Goal: Find specific page/section: Find specific page/section

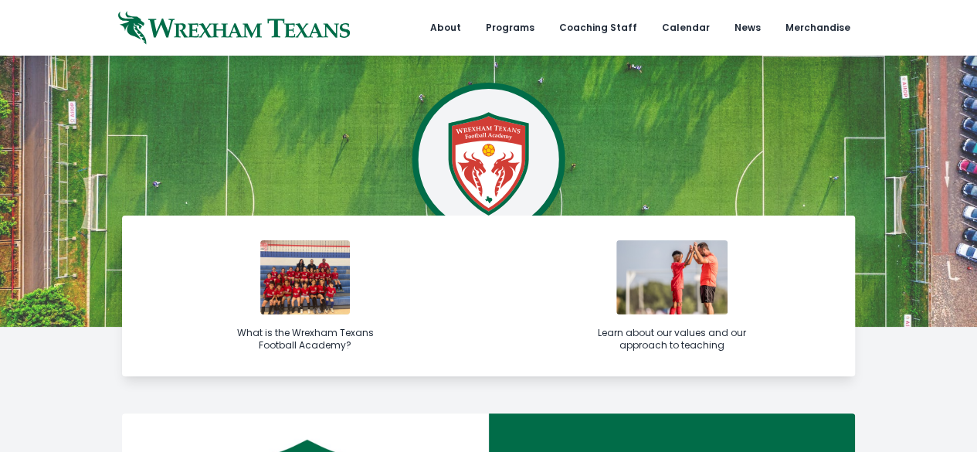
click at [646, 41] on link "Coaching Staff" at bounding box center [598, 28] width 97 height 56
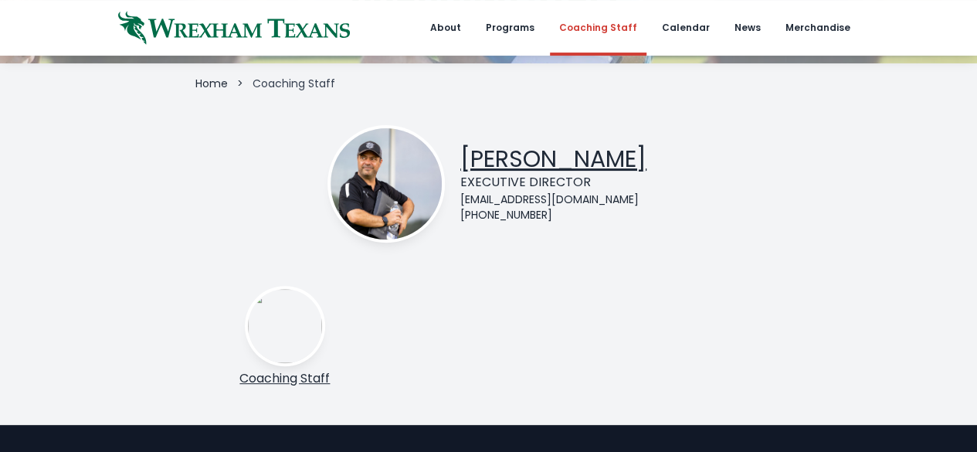
scroll to position [130, 0]
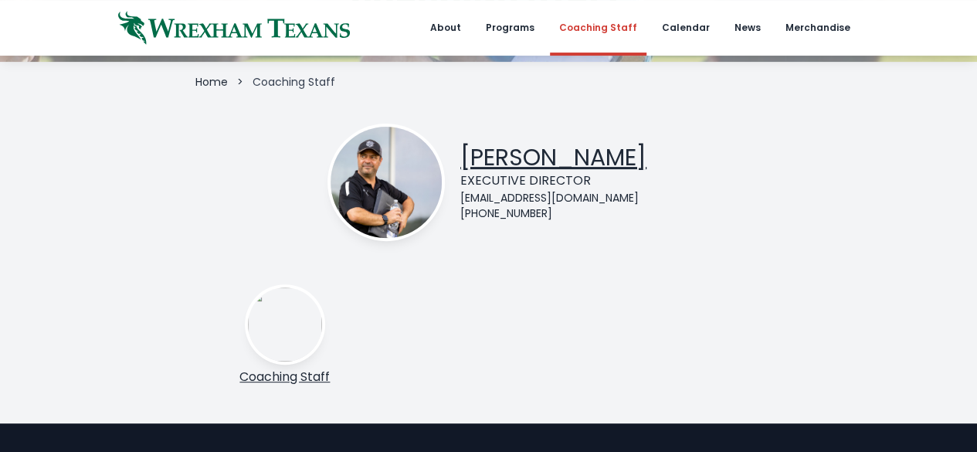
click at [309, 368] on div "Coaching Staff" at bounding box center [284, 377] width 90 height 19
click at [309, 374] on link "Coaching Staff" at bounding box center [284, 377] width 90 height 18
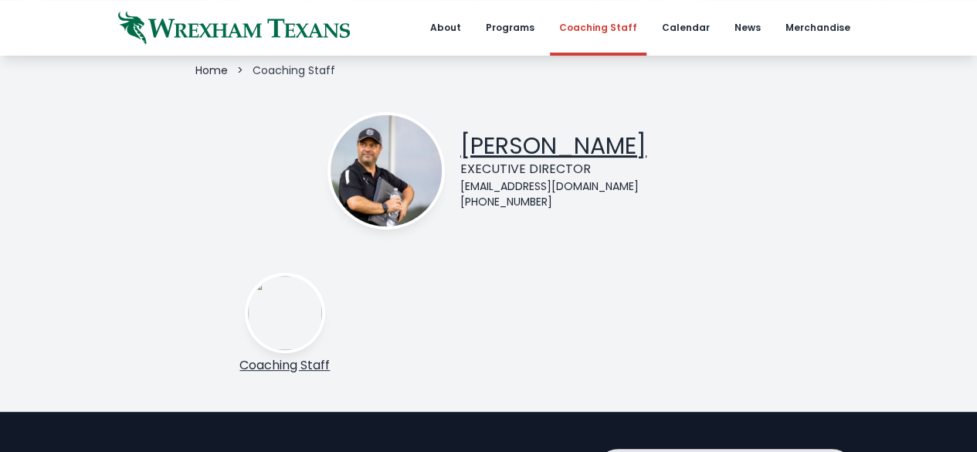
scroll to position [142, 0]
